Goal: Task Accomplishment & Management: Complete application form

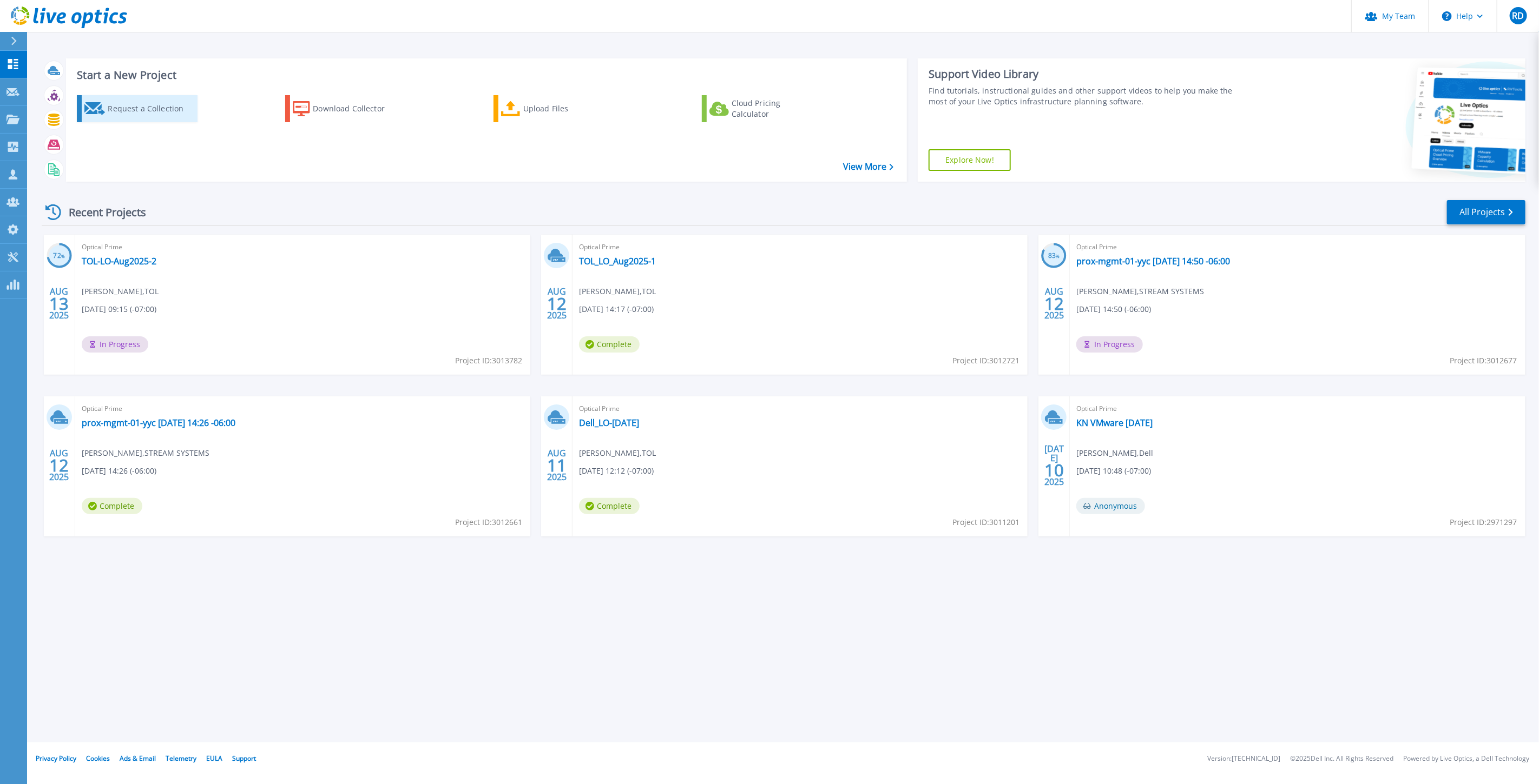
click at [155, 115] on div "Request a Collection" at bounding box center [151, 109] width 87 height 21
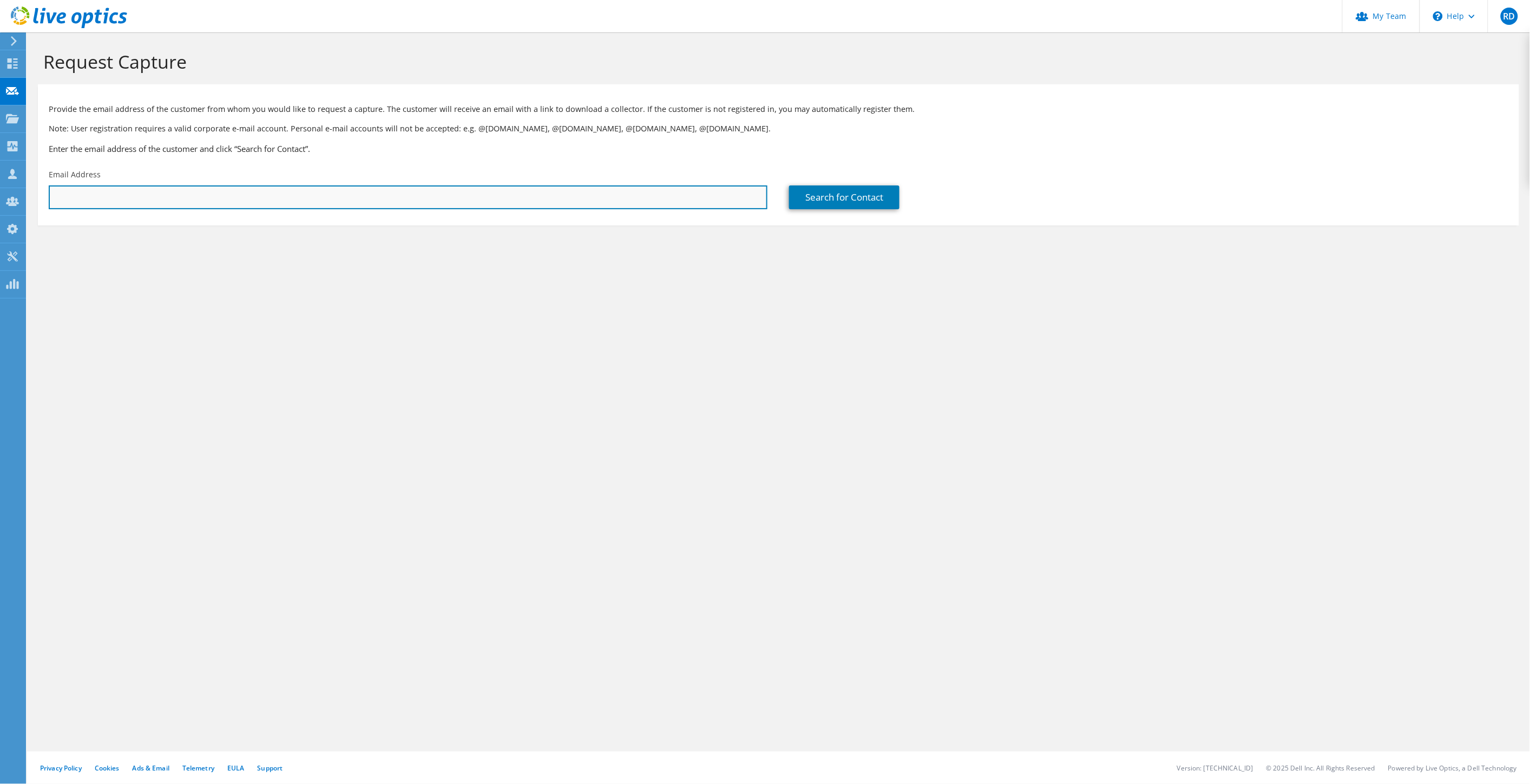
click at [224, 200] on input "text" at bounding box center [408, 198] width 719 height 24
type input "r"
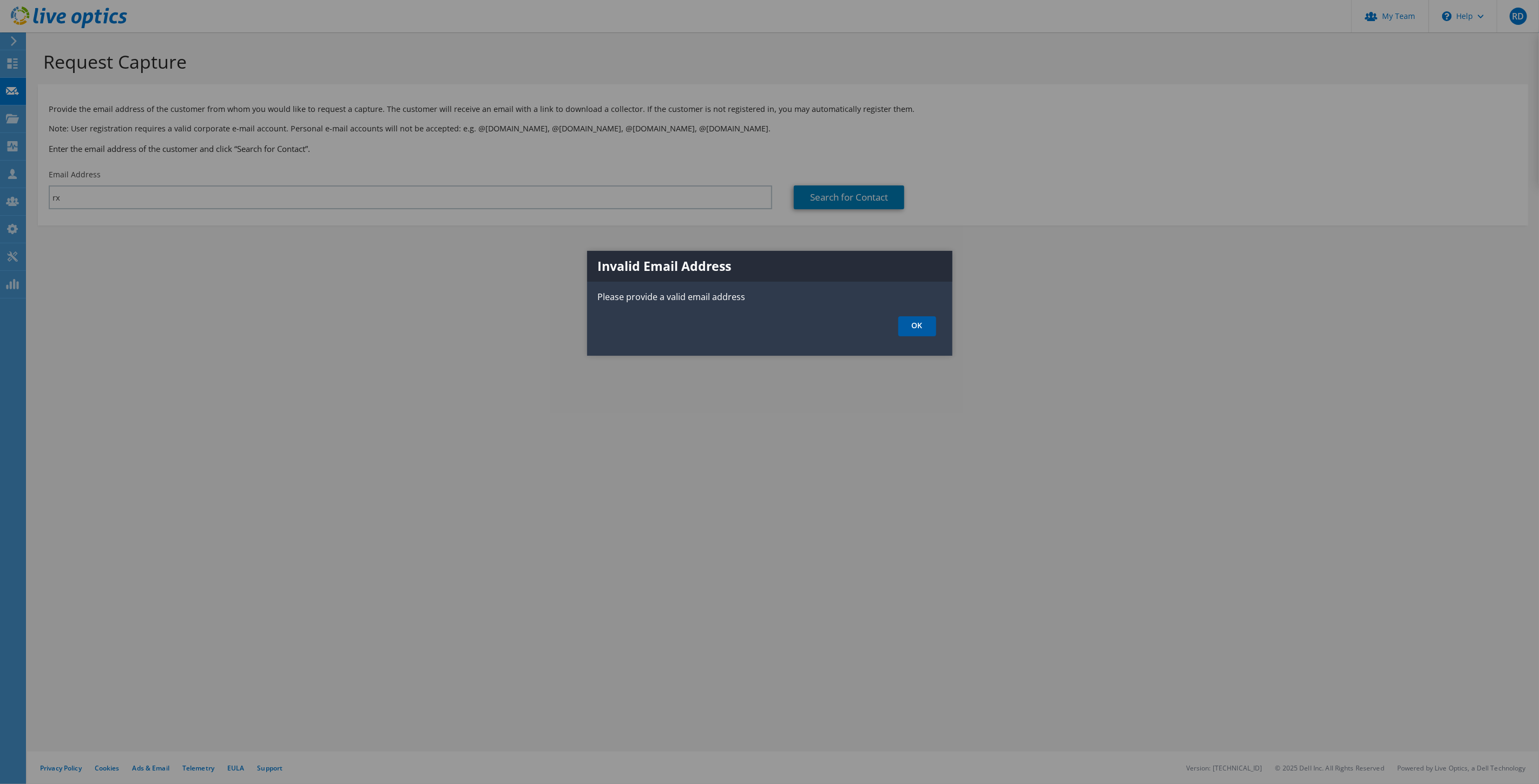
click at [933, 323] on link "OK" at bounding box center [917, 327] width 38 height 20
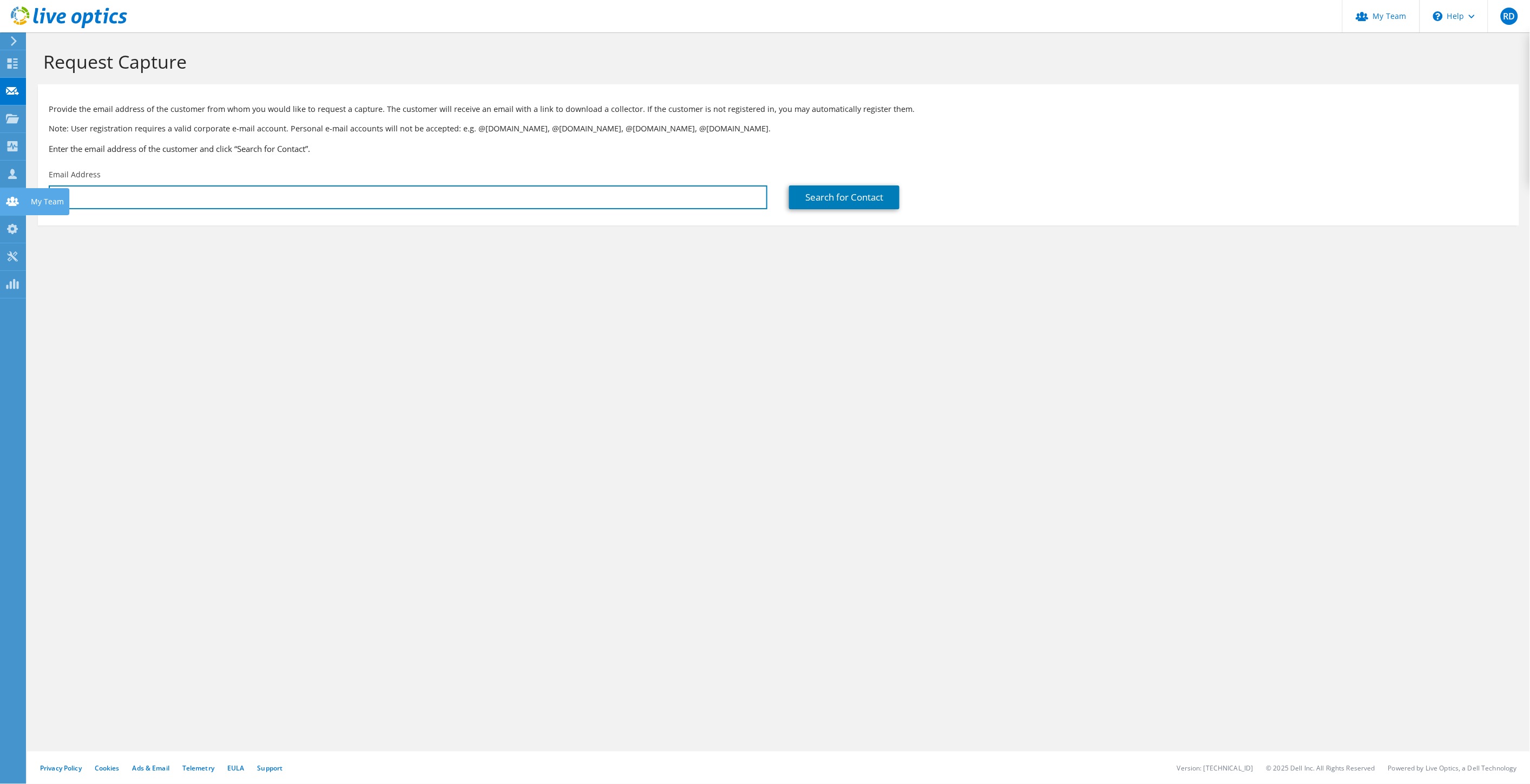
drag, startPoint x: 90, startPoint y: 200, endPoint x: 24, endPoint y: 197, distance: 66.1
click at [24, 197] on div "RD Partner Team Admin [PERSON_NAME] [EMAIL_ADDRESS][DOMAIN_NAME] tpoint My Prof…" at bounding box center [765, 392] width 1530 height 784
type input "r"
click at [189, 406] on div "Request Capture Provide the email address of the customer from whom you would l…" at bounding box center [778, 408] width 1503 height 752
click at [252, 196] on input "text" at bounding box center [408, 198] width 719 height 24
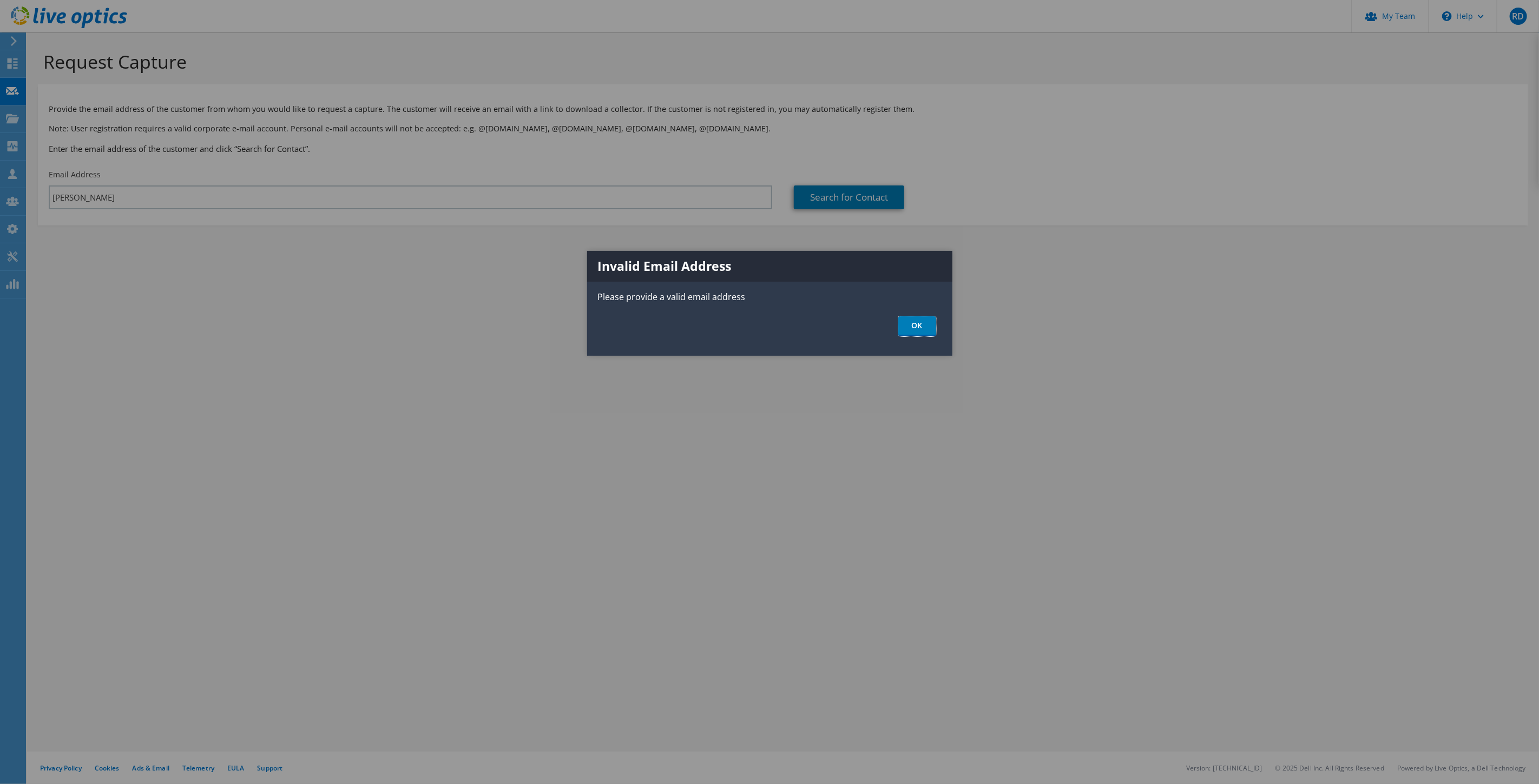
drag, startPoint x: 927, startPoint y: 330, endPoint x: 895, endPoint y: 332, distance: 32.1
click at [927, 330] on link "OK" at bounding box center [917, 327] width 38 height 20
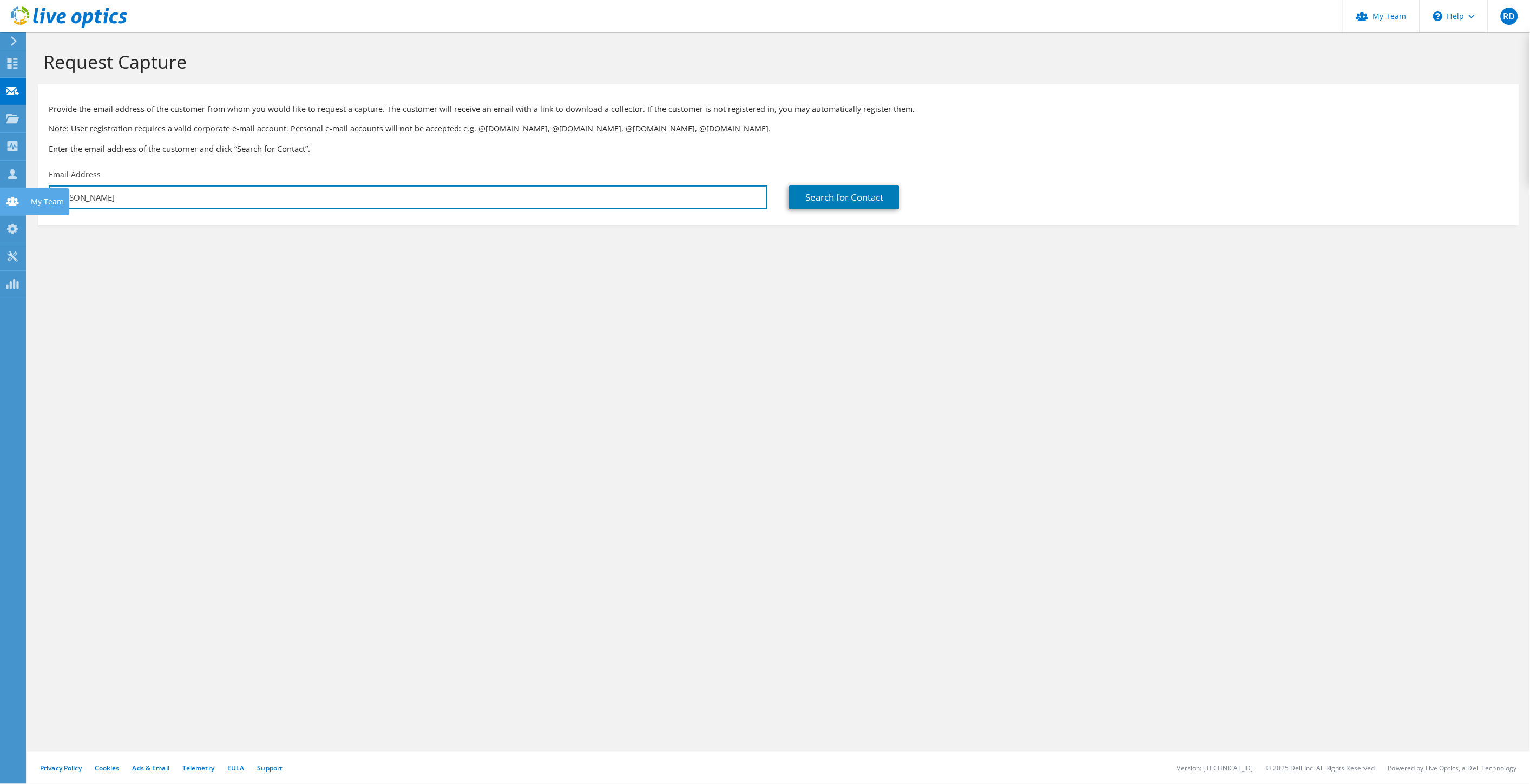
drag, startPoint x: 96, startPoint y: 196, endPoint x: 15, endPoint y: 197, distance: 81.0
click at [15, 197] on div "RD Partner Team Admin [PERSON_NAME] [EMAIL_ADDRESS][DOMAIN_NAME] tpoint My Prof…" at bounding box center [765, 392] width 1530 height 784
click at [83, 201] on input "[PERSON_NAME]" at bounding box center [408, 198] width 719 height 24
paste input "[PERSON_NAME][EMAIL_ADDRESS][DOMAIN_NAME]"
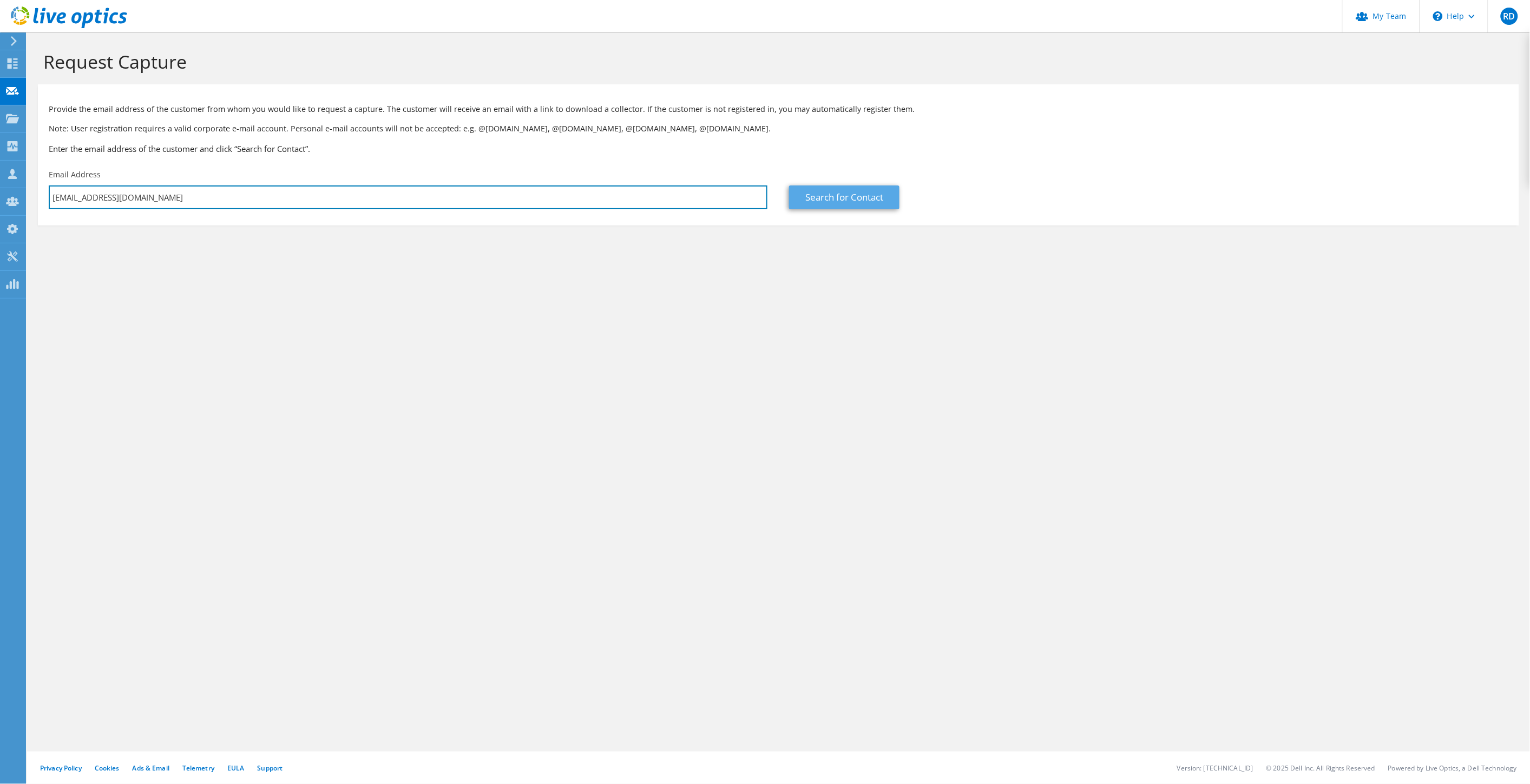
type input "[EMAIL_ADDRESS][DOMAIN_NAME]"
click at [814, 200] on link "Search for Contact" at bounding box center [844, 198] width 111 height 24
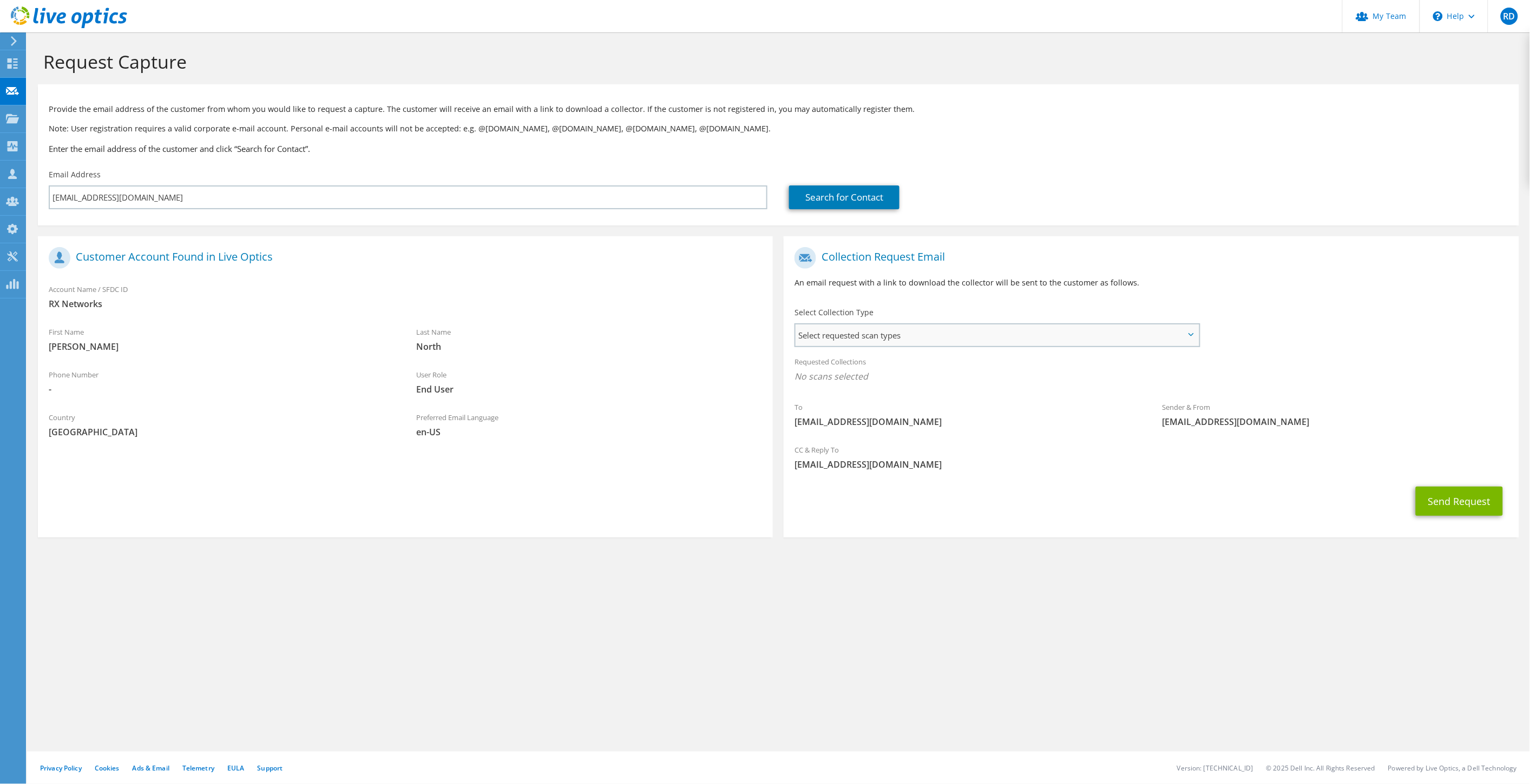
click at [922, 338] on span "Select requested scan types" at bounding box center [997, 335] width 403 height 21
click at [824, 499] on label "SC" at bounding box center [831, 506] width 25 height 13
click at [0, 0] on input "SC" at bounding box center [0, 0] width 0 height 0
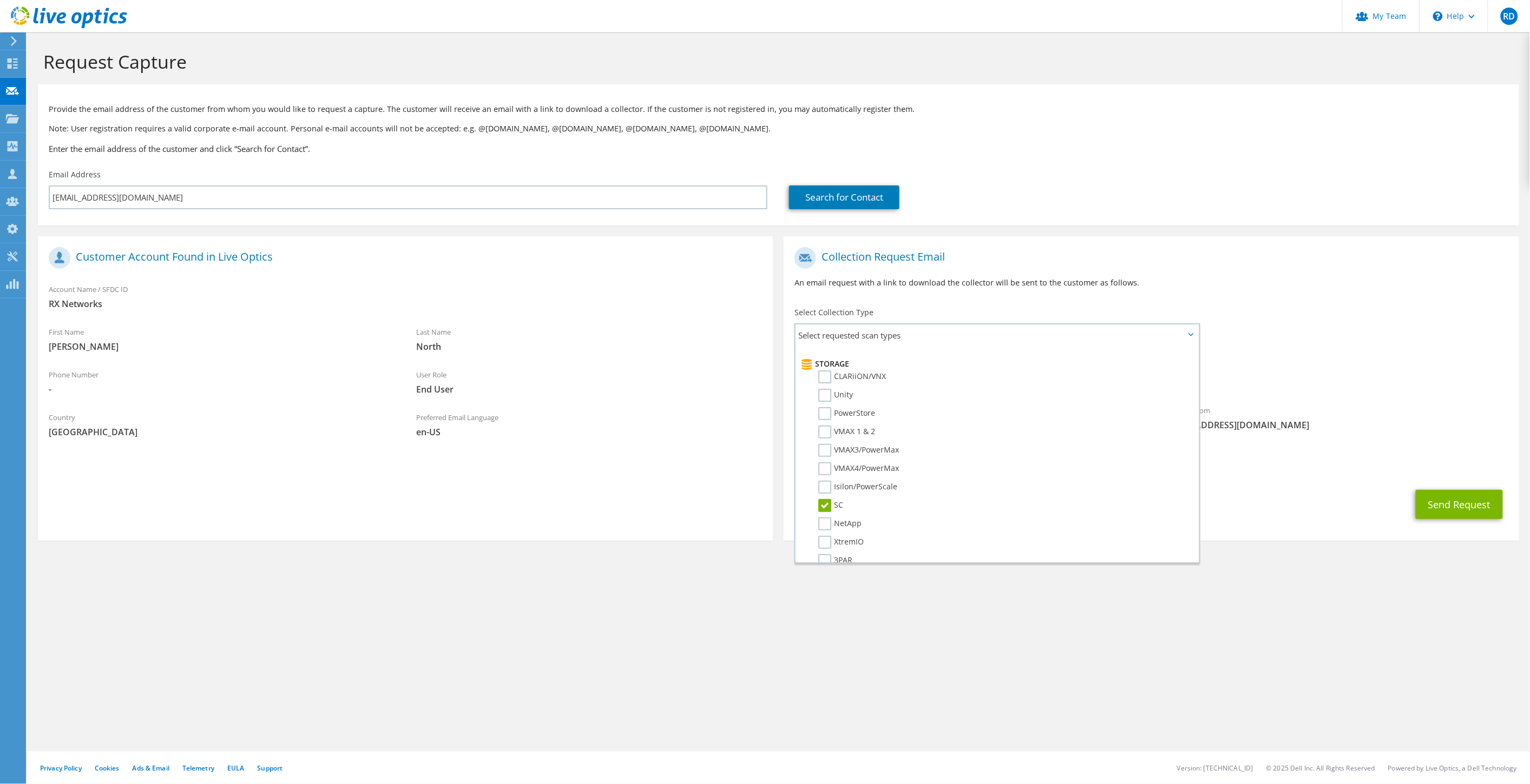
click at [887, 630] on div "Request Capture Provide the email address of the customer from whom you would l…" at bounding box center [778, 408] width 1503 height 752
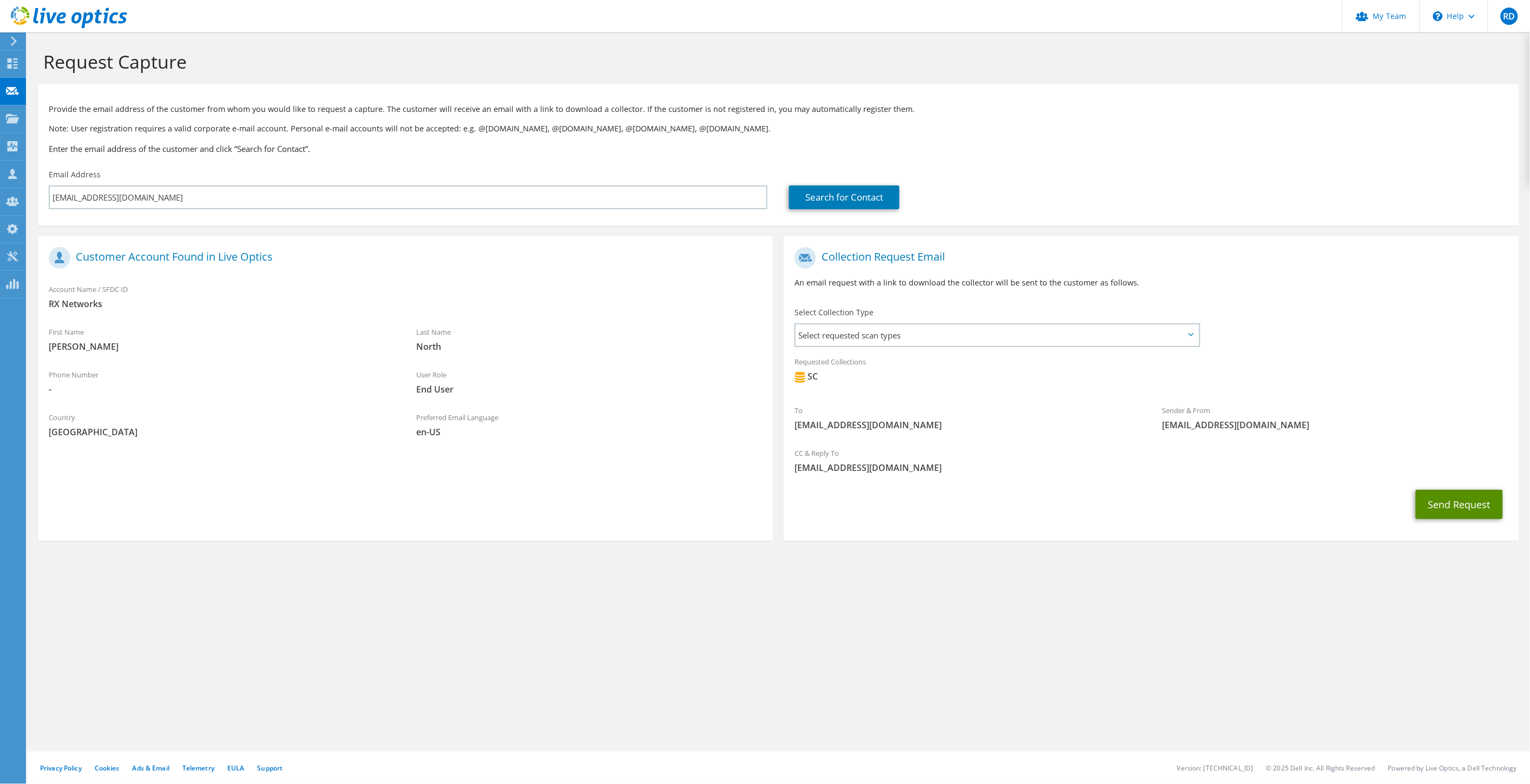
click at [1445, 504] on button "Send Request" at bounding box center [1459, 505] width 87 height 29
